Goal: Transaction & Acquisition: Purchase product/service

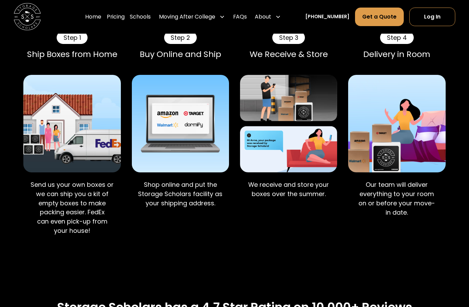
scroll to position [515, 0]
click at [125, 17] on link "Pricing" at bounding box center [116, 17] width 18 height 19
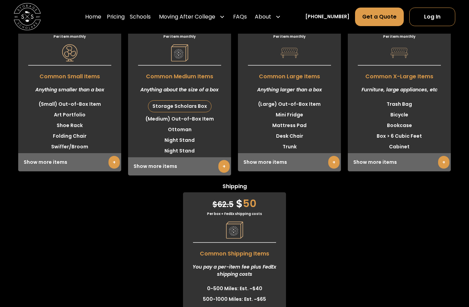
scroll to position [1779, 0]
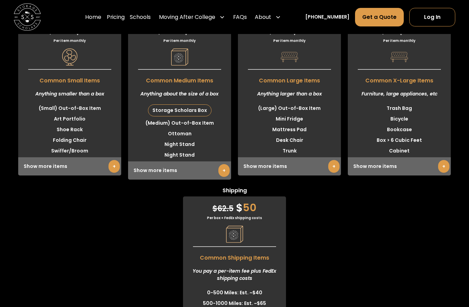
click at [439, 160] on link "+" at bounding box center [443, 166] width 11 height 13
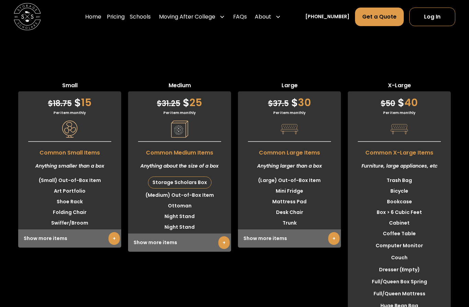
scroll to position [1707, 0]
click at [192, 177] on div "Storage Scholars Box" at bounding box center [179, 182] width 63 height 11
click at [221, 236] on link "+" at bounding box center [223, 242] width 11 height 13
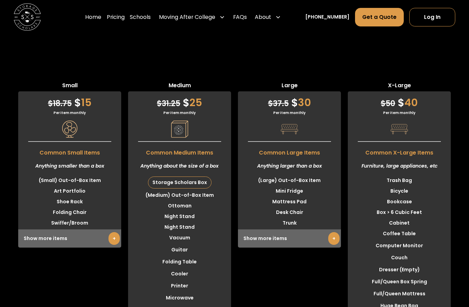
click at [193, 177] on div "Storage Scholars Box" at bounding box center [179, 182] width 63 height 11
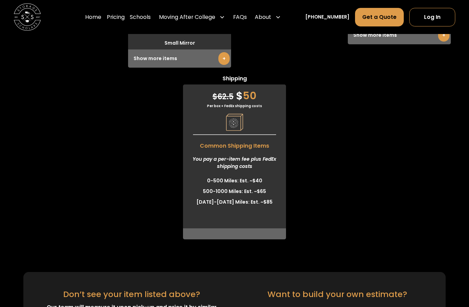
scroll to position [2185, 0]
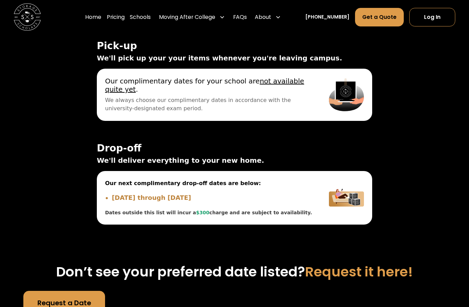
scroll to position [2621, 0]
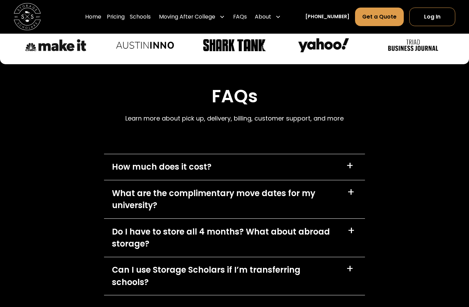
click at [341, 154] on div "How much does it cost? +" at bounding box center [234, 167] width 261 height 26
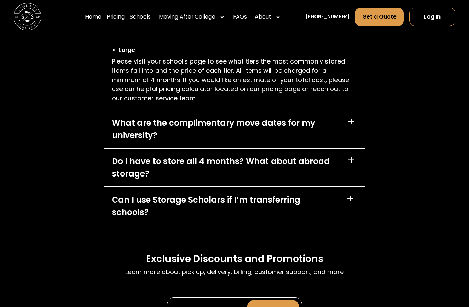
scroll to position [3416, 0]
click at [344, 187] on div "Can I use Storage Scholars if I’m transferring schools? +" at bounding box center [234, 206] width 261 height 38
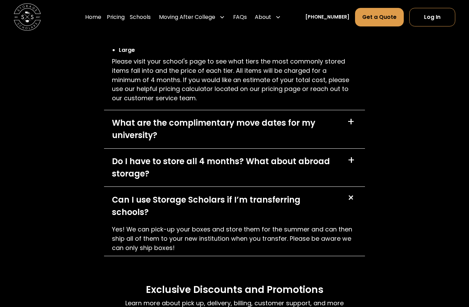
click at [346, 192] on div "+" at bounding box center [350, 198] width 13 height 13
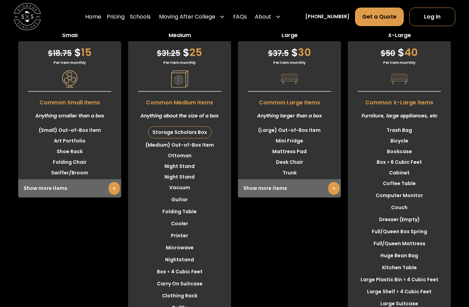
scroll to position [1757, 0]
click at [332, 182] on link "+" at bounding box center [333, 188] width 11 height 13
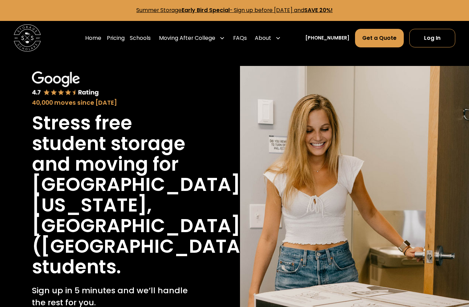
scroll to position [0, 0]
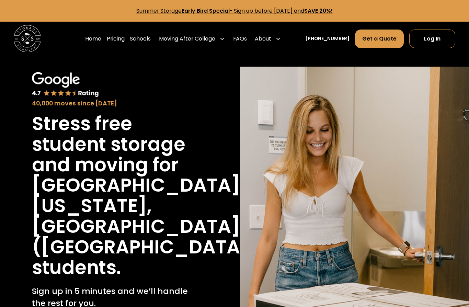
click at [419, 38] on link "Log In" at bounding box center [432, 39] width 46 height 18
